Goal: Information Seeking & Learning: Learn about a topic

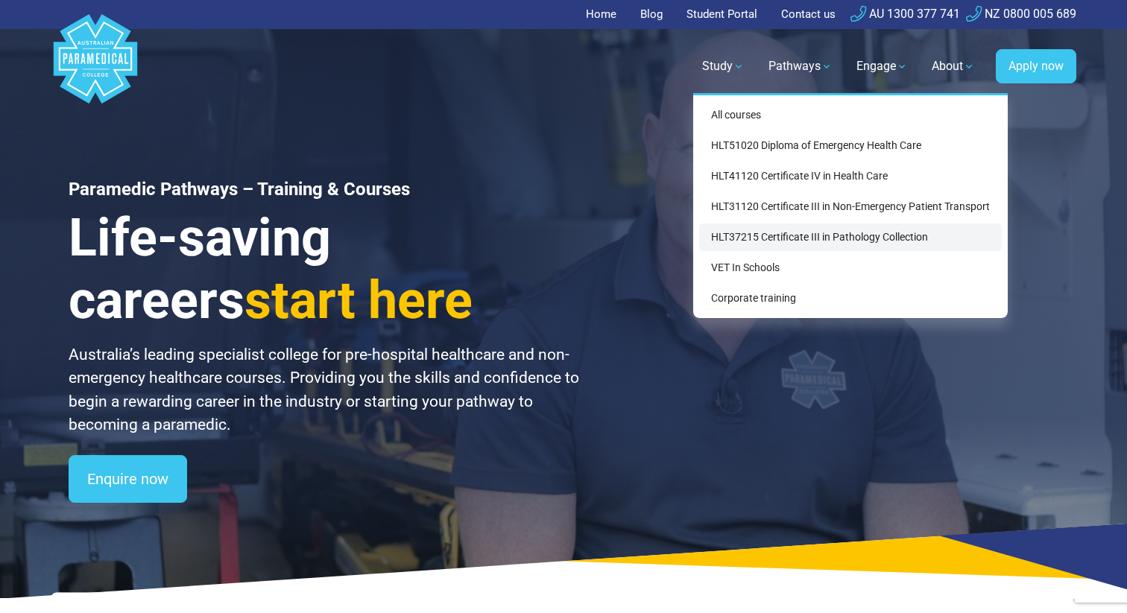
click at [760, 233] on link "HLT37215 Certificate III in Pathology Collection" at bounding box center [850, 238] width 303 height 28
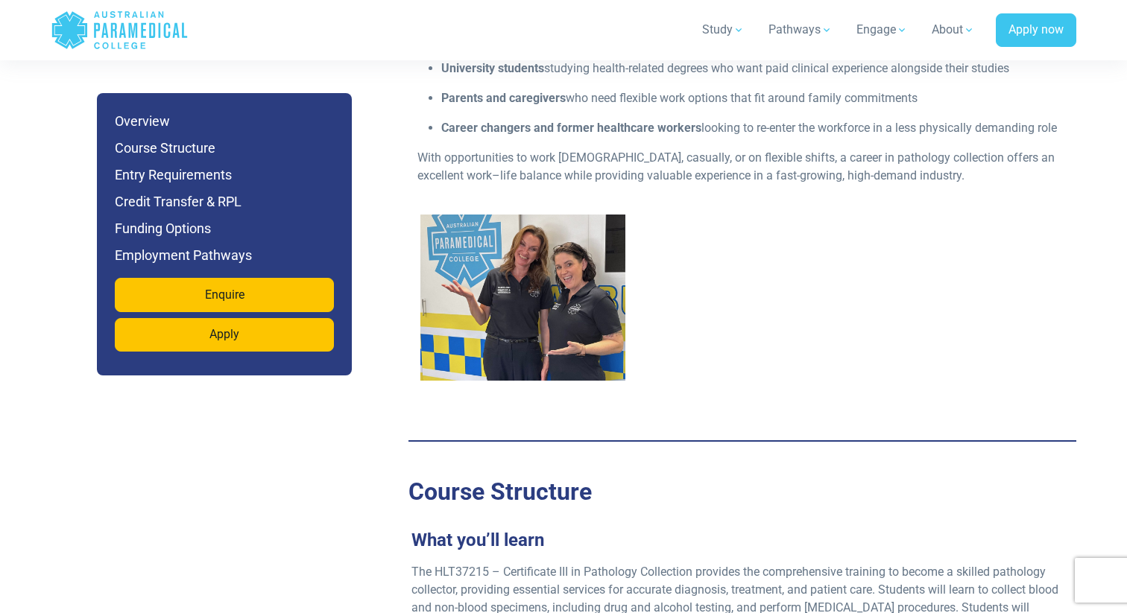
scroll to position [2019, 0]
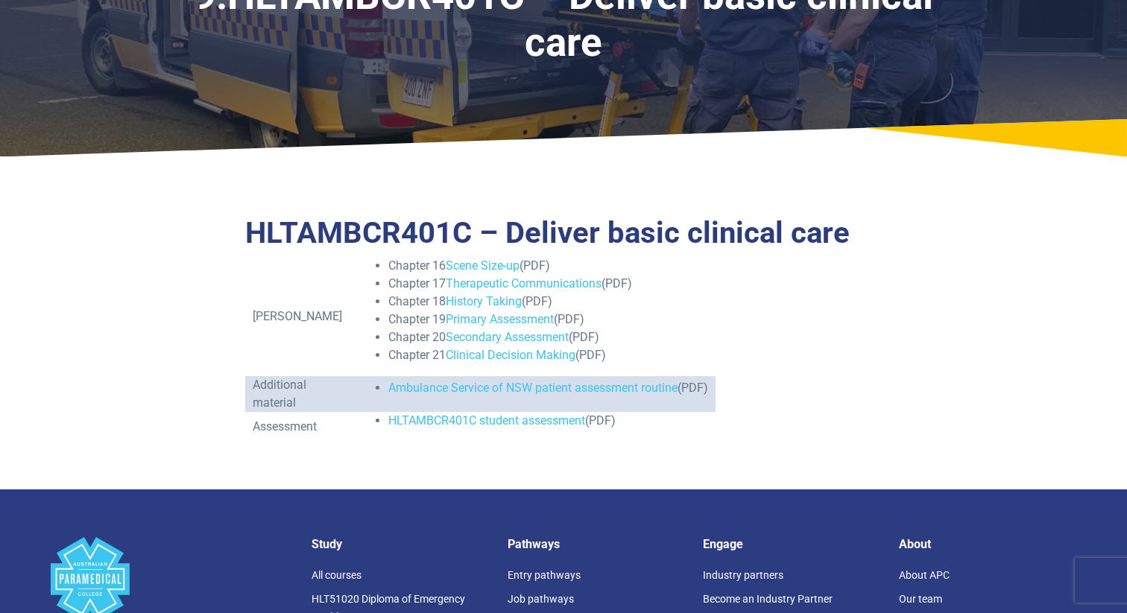
scroll to position [148, 0]
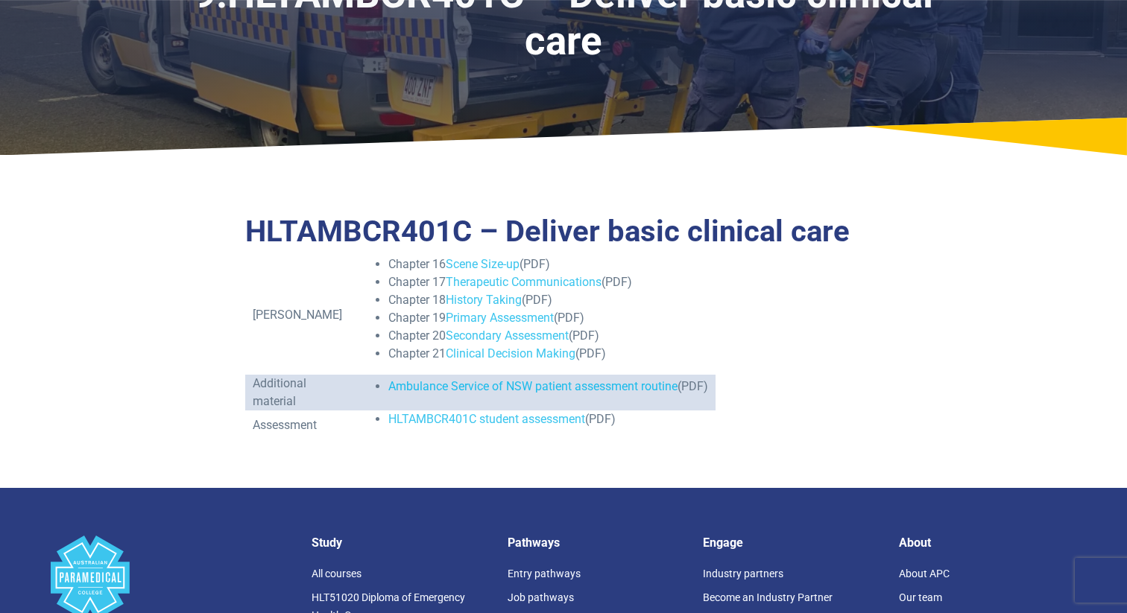
click at [611, 393] on link "Ambulance Service of NSW patient assessment routine" at bounding box center [532, 386] width 289 height 14
click at [494, 262] on link "Scene Size-up" at bounding box center [483, 264] width 74 height 14
click at [494, 283] on link "Therapeutic Communications" at bounding box center [524, 282] width 156 height 14
click at [494, 298] on link "History Taking" at bounding box center [484, 300] width 76 height 14
click at [494, 317] on link "Primary Assessment" at bounding box center [500, 318] width 108 height 14
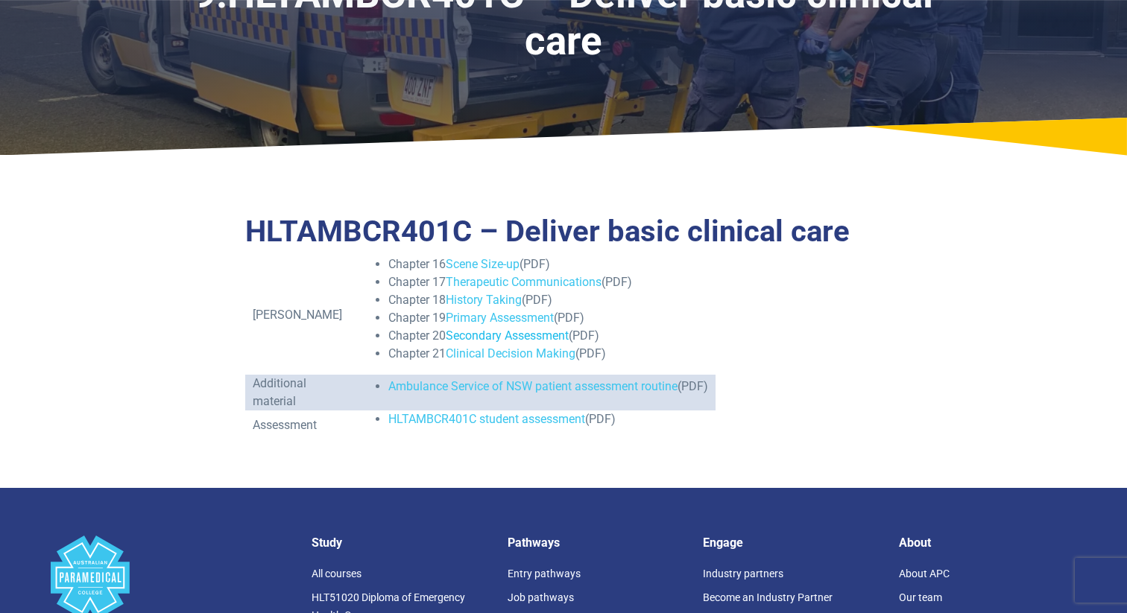
click at [494, 338] on link "Secondary Assessment" at bounding box center [507, 336] width 123 height 14
click at [493, 356] on link "Clinical Decision Making" at bounding box center [511, 354] width 130 height 14
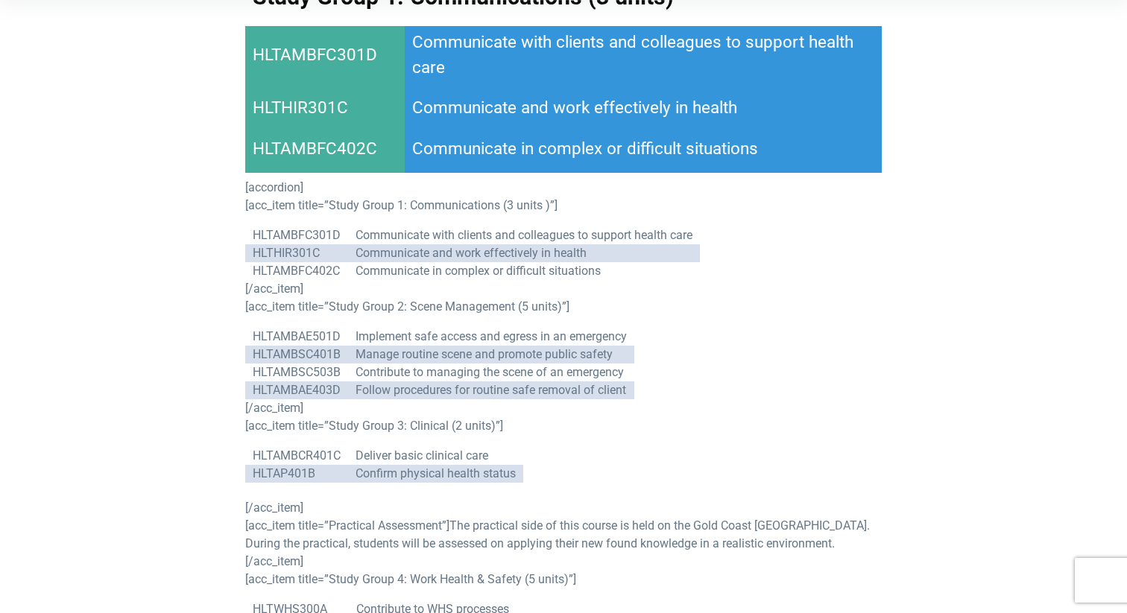
scroll to position [518, 0]
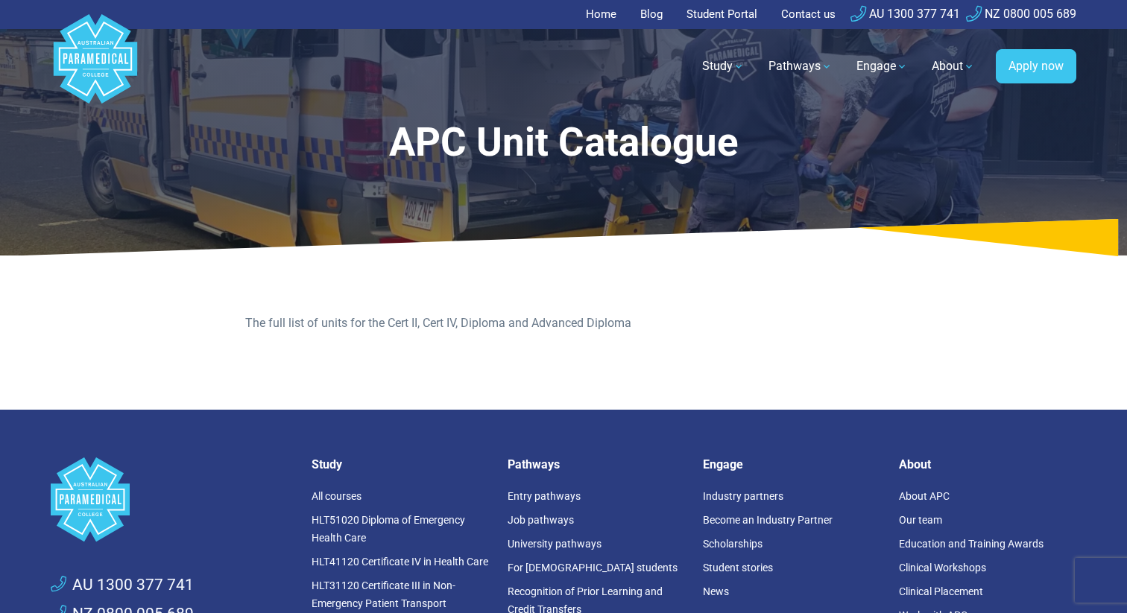
scroll to position [81, 0]
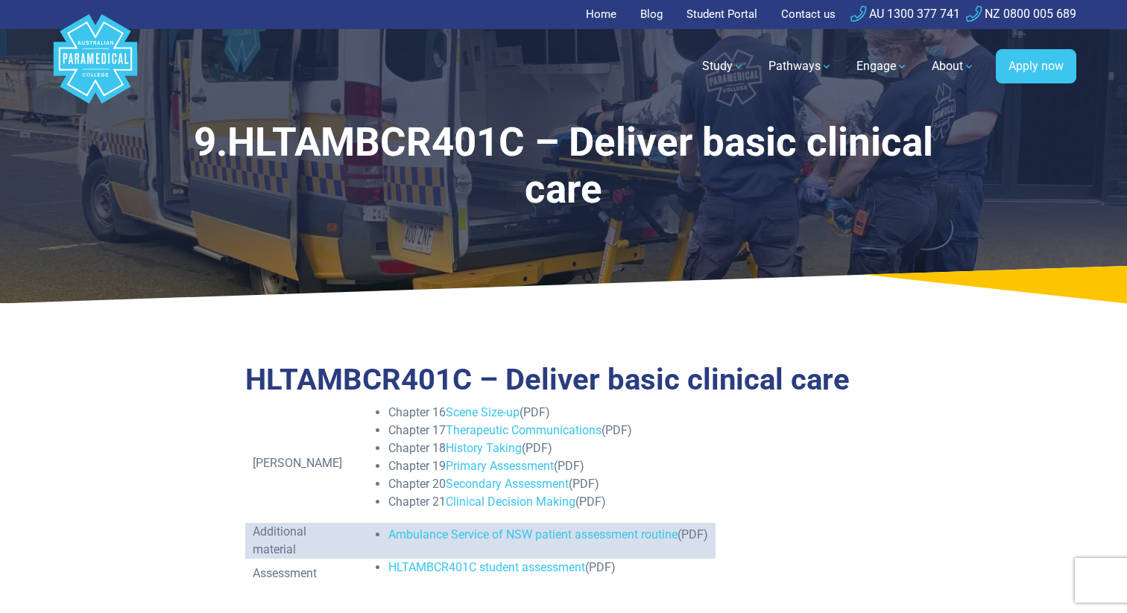
click at [869, 267] on icon at bounding box center [563, 284] width 1127 height 37
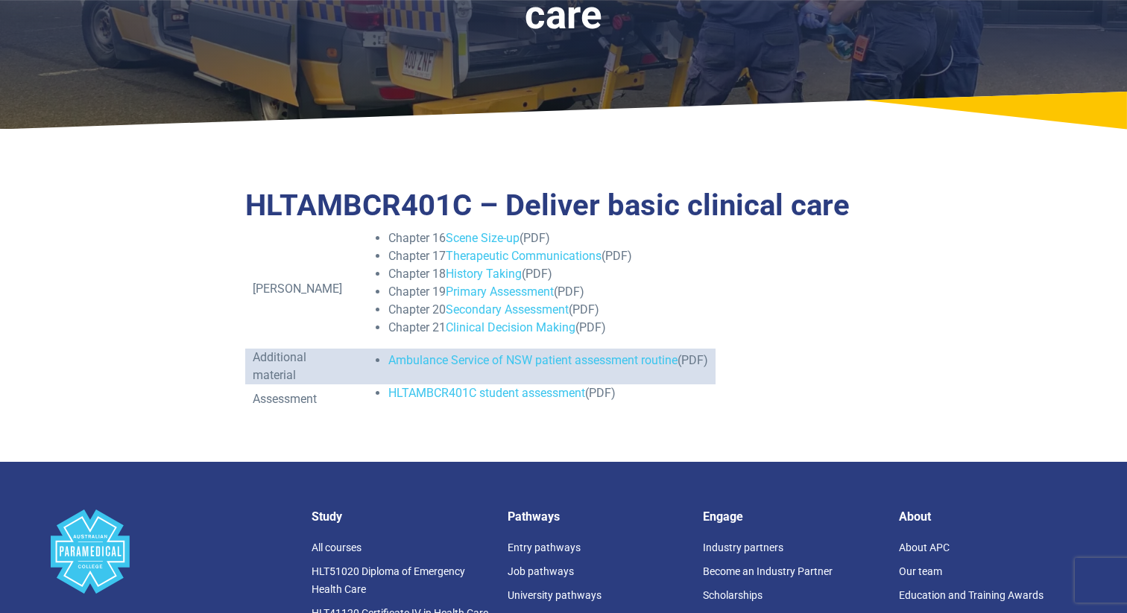
scroll to position [175, 0]
